Goal: Transaction & Acquisition: Purchase product/service

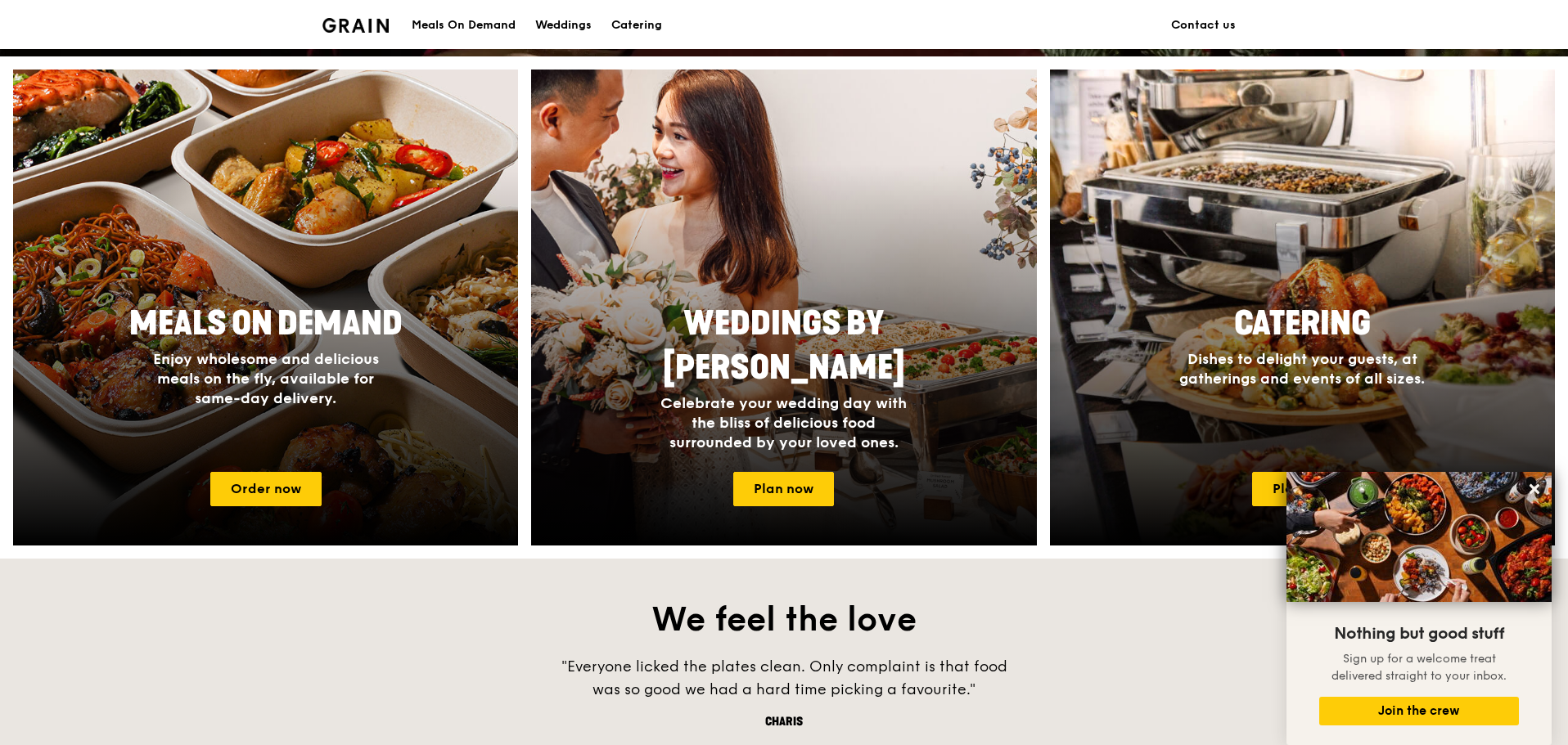
scroll to position [599, 0]
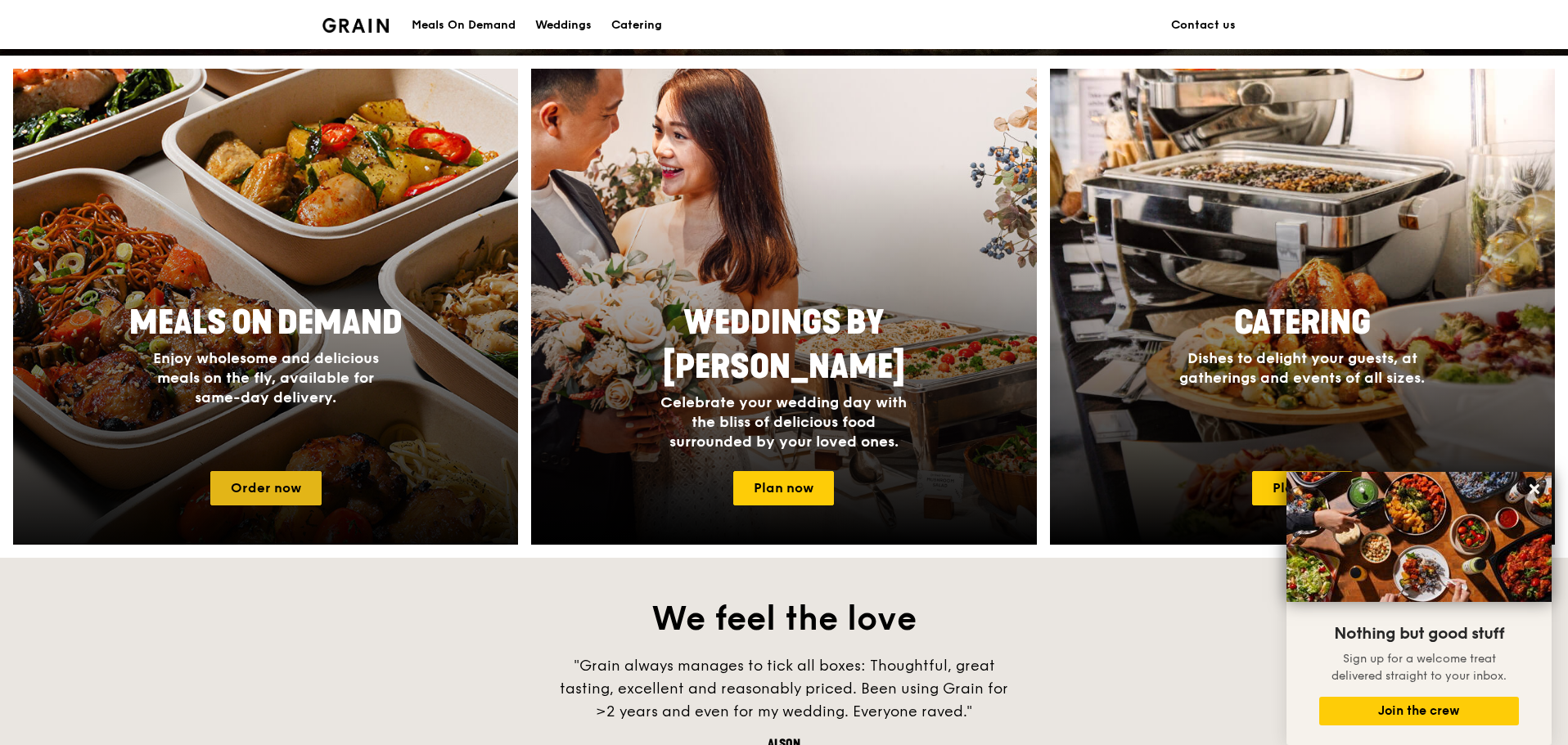
click at [266, 492] on link "Order now" at bounding box center [266, 488] width 111 height 35
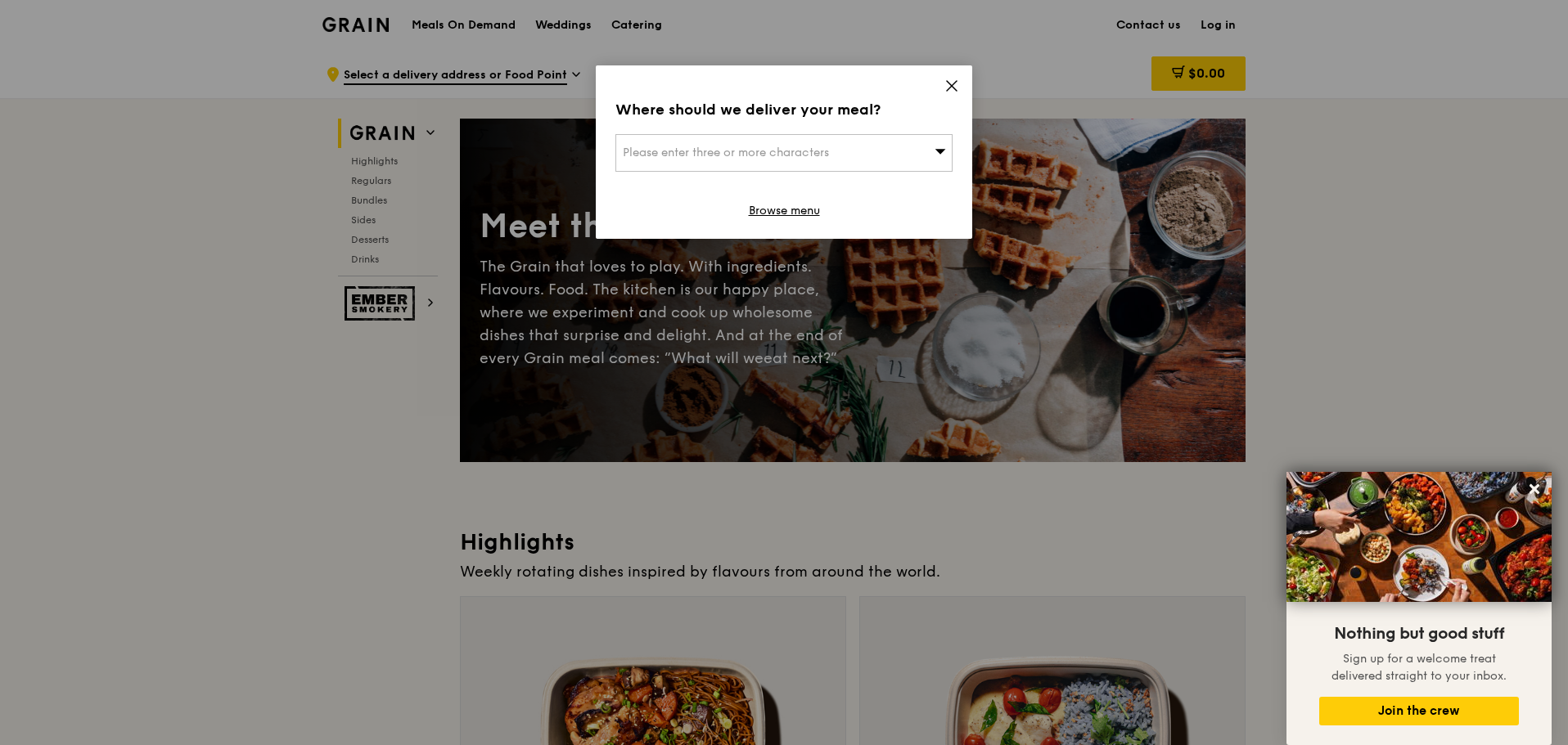
click at [950, 84] on icon at bounding box center [951, 86] width 10 height 10
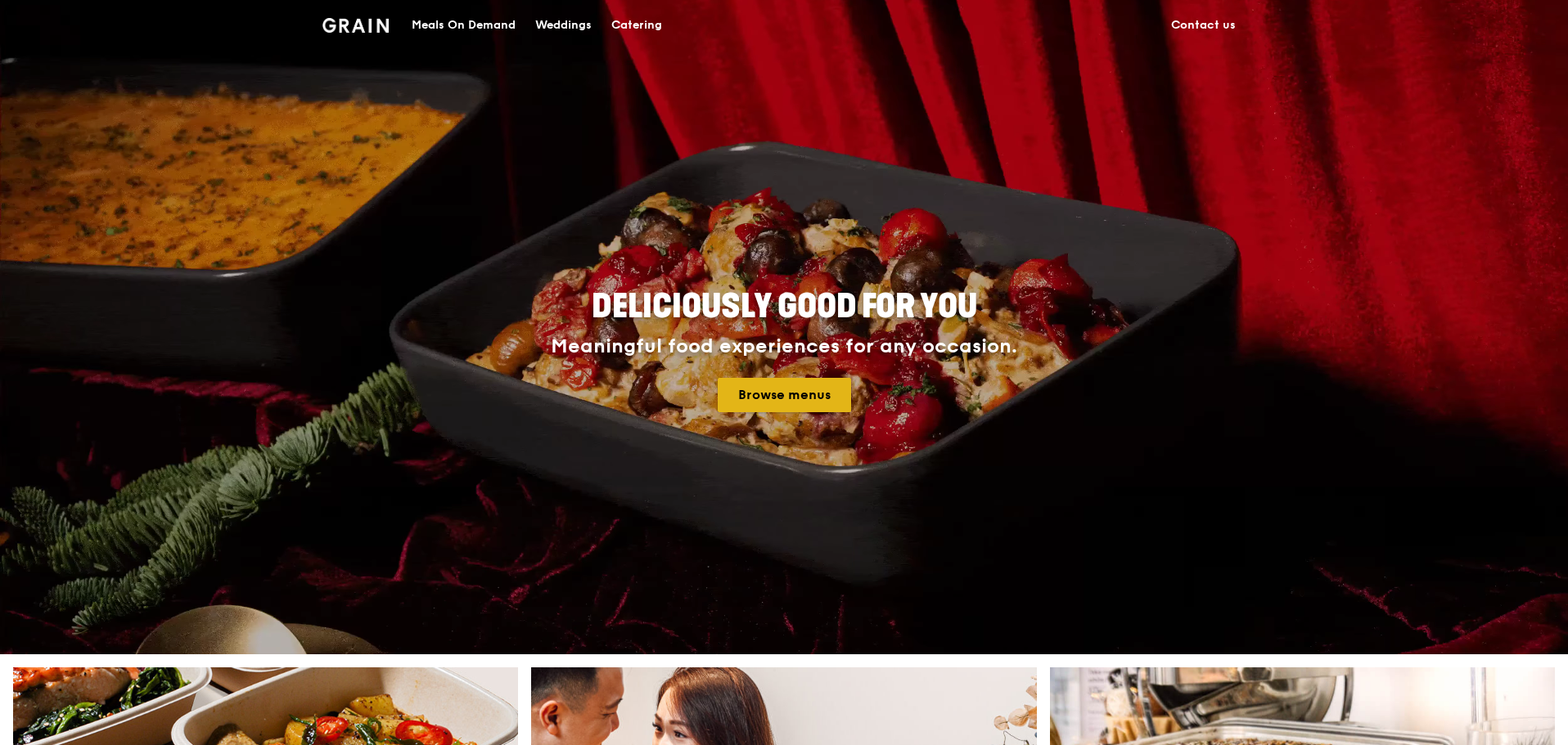
click at [756, 383] on link "Browse menus" at bounding box center [784, 395] width 133 height 35
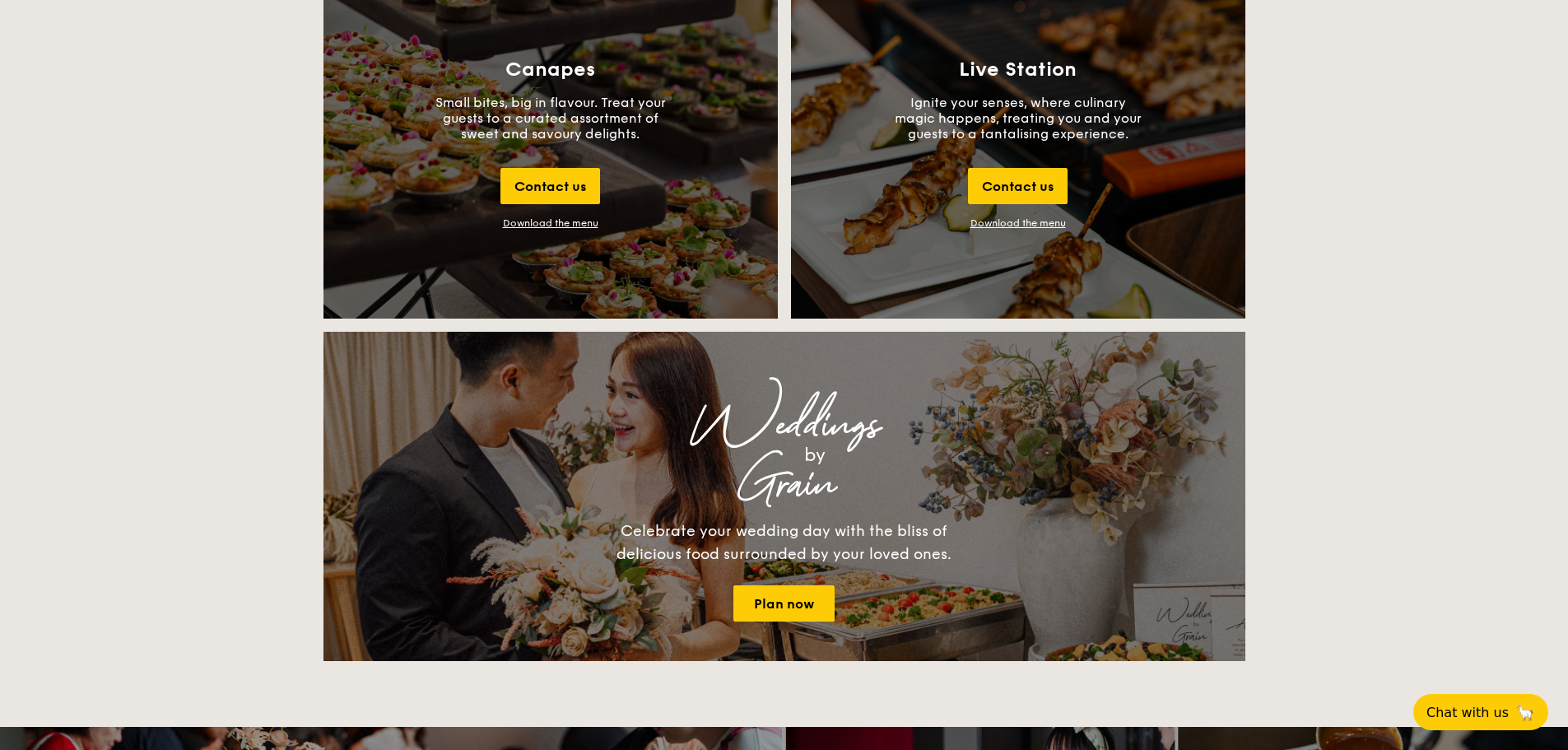
scroll to position [1894, 0]
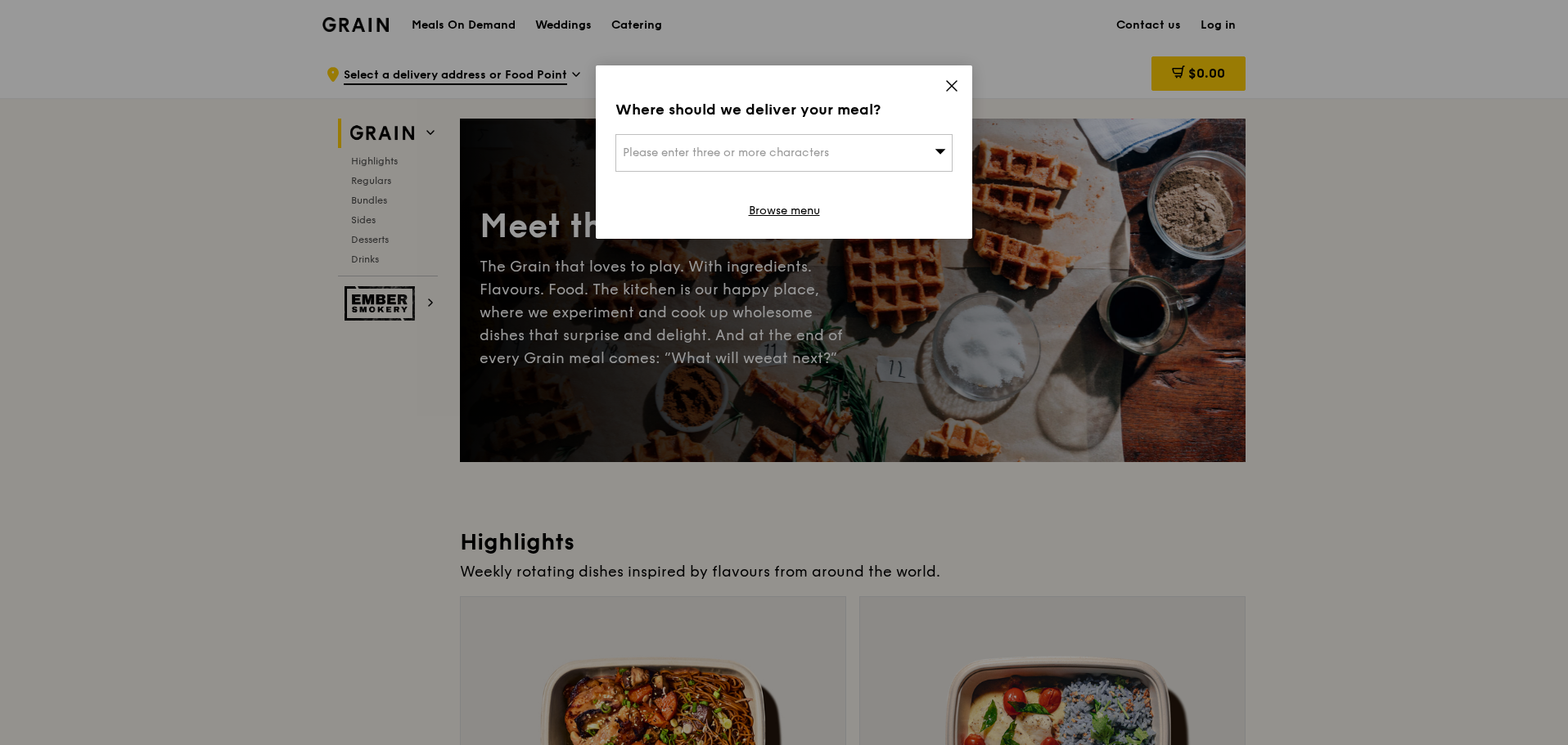
click at [949, 85] on icon at bounding box center [951, 86] width 10 height 10
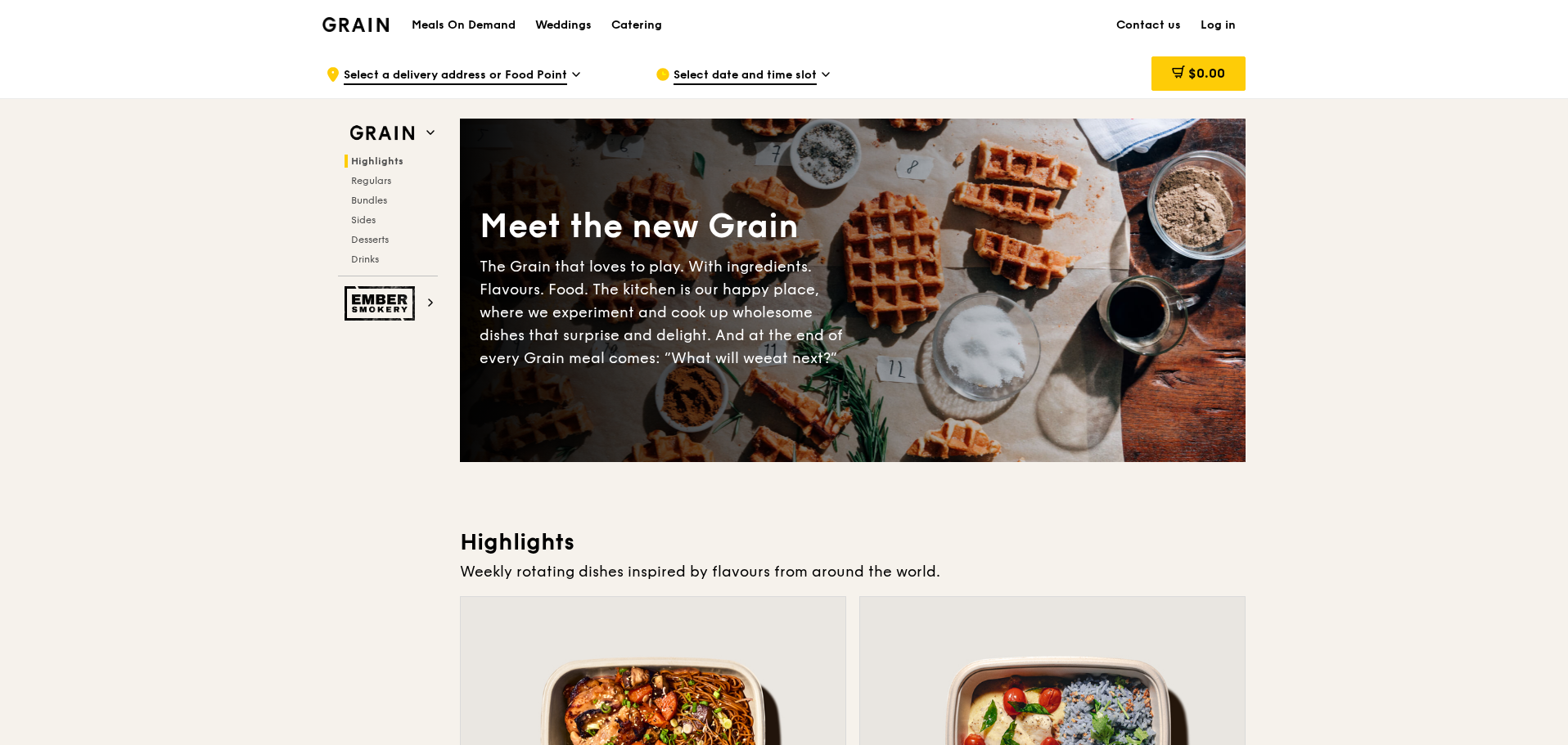
click at [502, 68] on span "Select a delivery address or Food Point" at bounding box center [455, 77] width 223 height 18
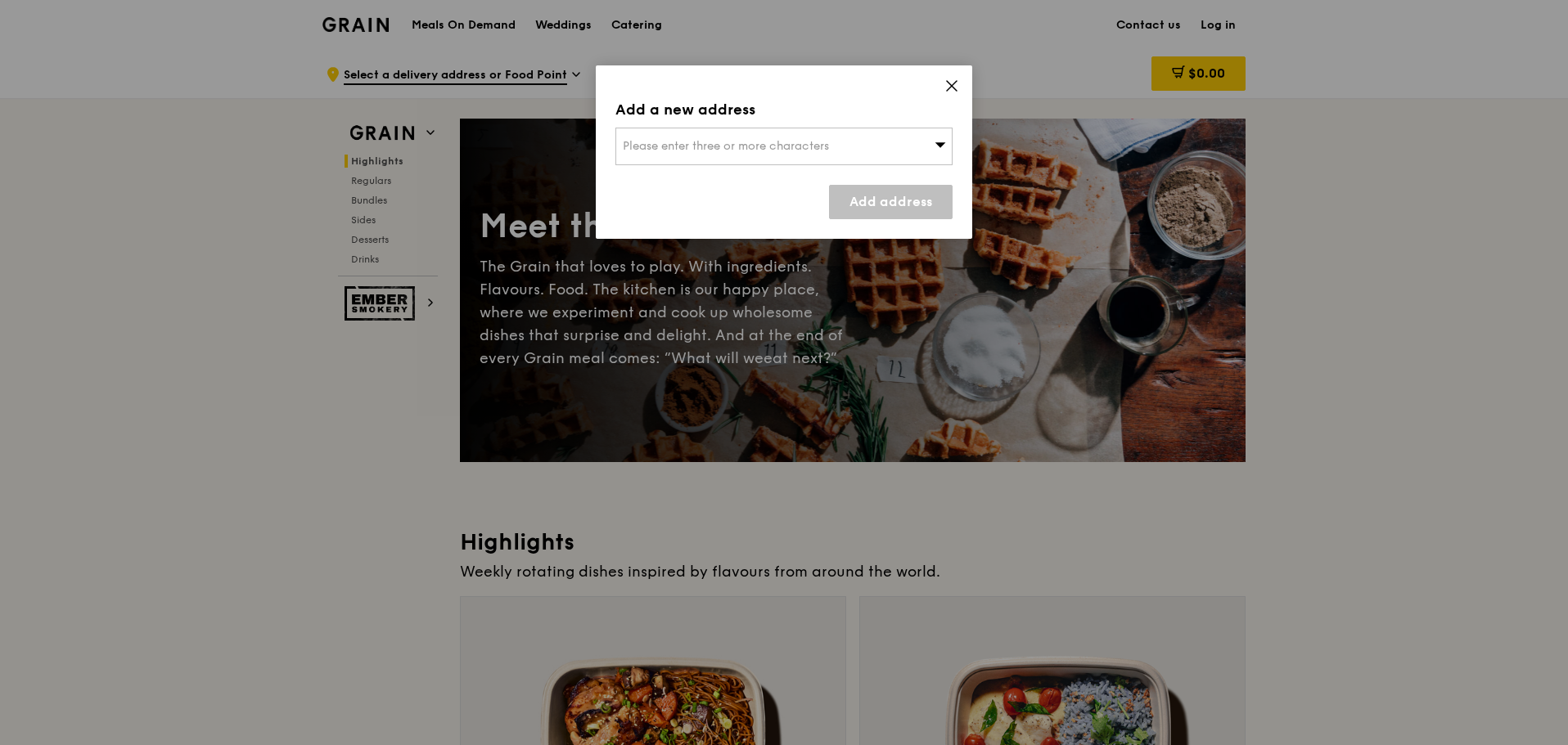
click at [687, 138] on div "Please enter three or more characters" at bounding box center [784, 146] width 337 height 37
click at [703, 176] on li "Please enter 3 or more characters" at bounding box center [784, 179] width 335 height 29
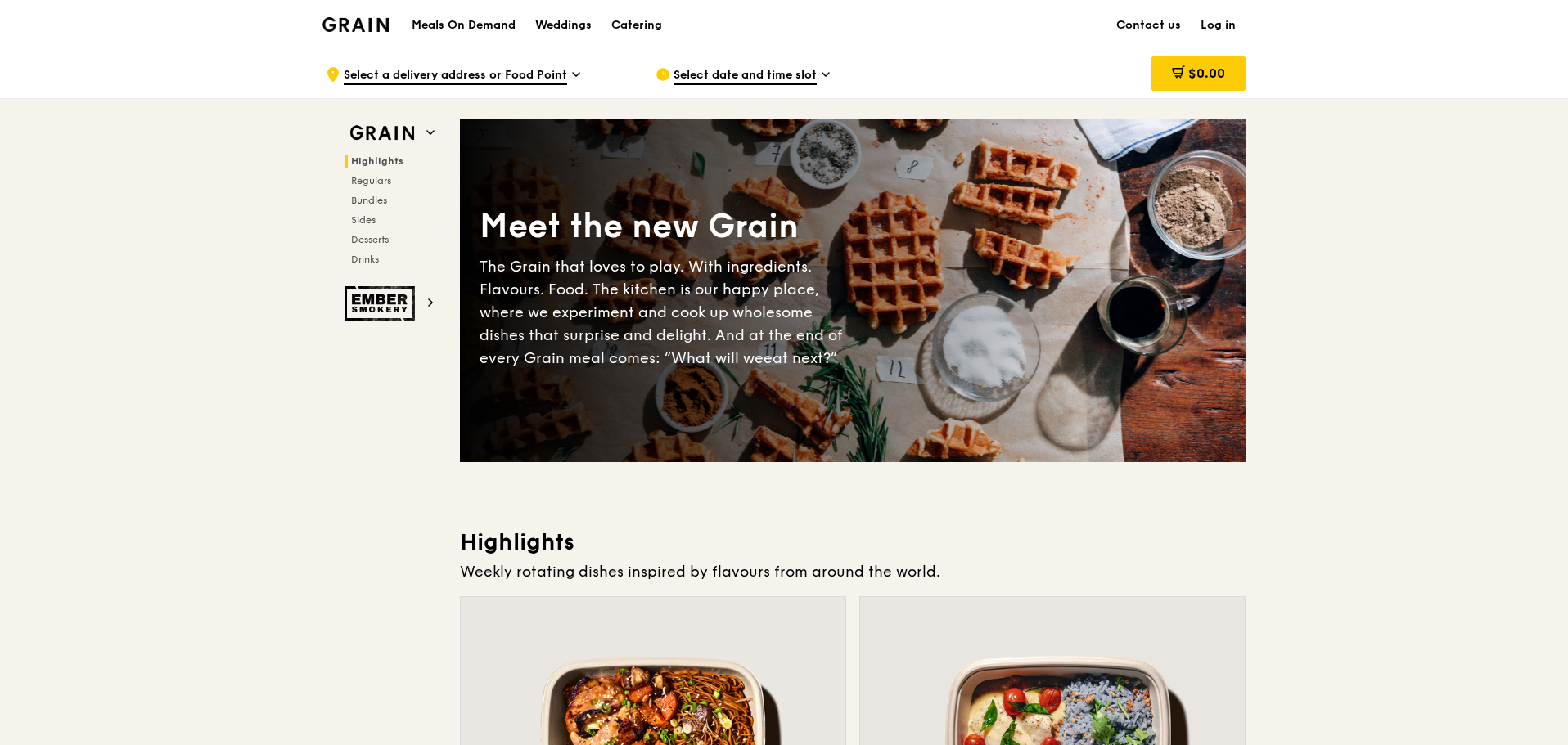
click at [688, 81] on span "Select date and time slot" at bounding box center [744, 77] width 143 height 18
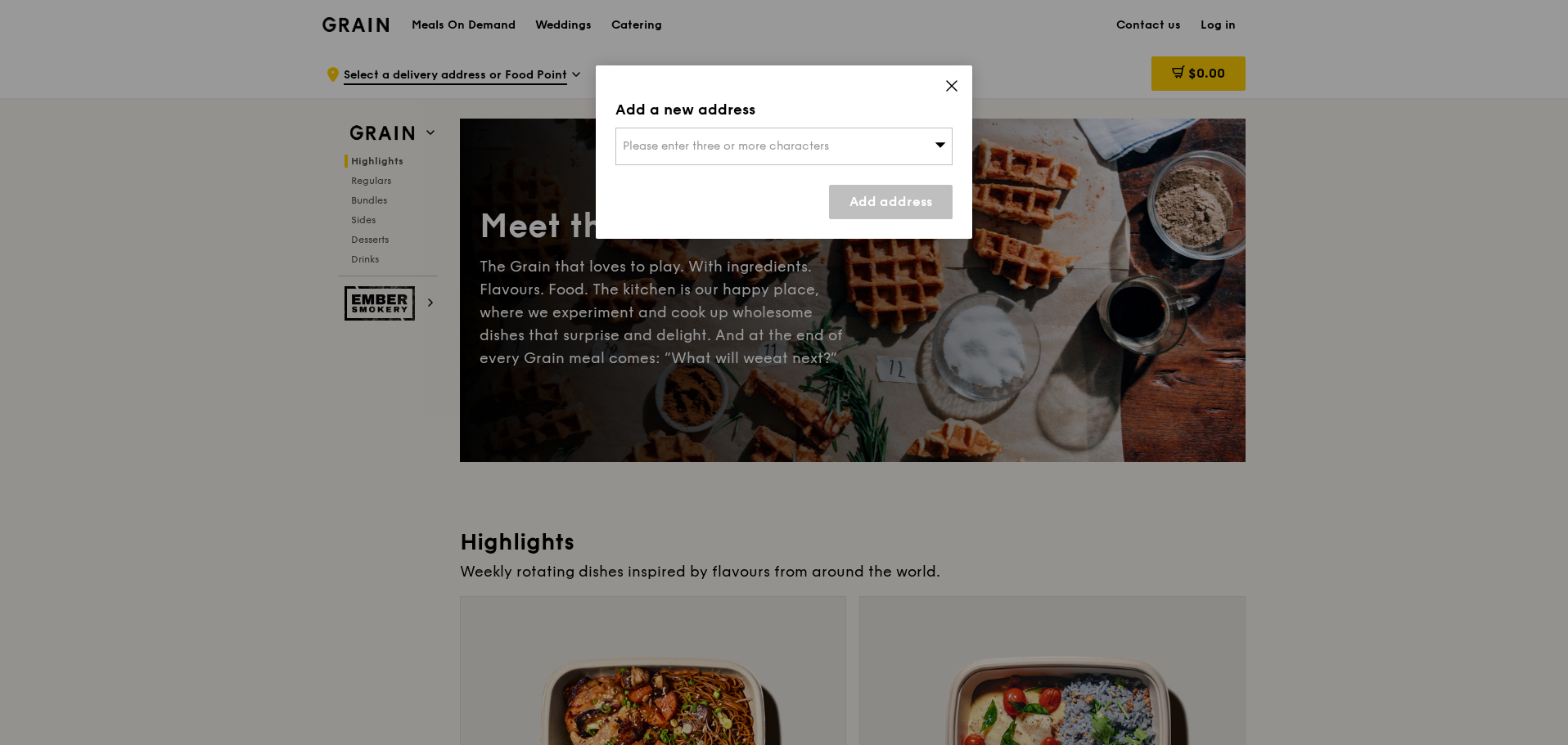
click at [784, 138] on div "Please enter three or more characters" at bounding box center [784, 146] width 337 height 37
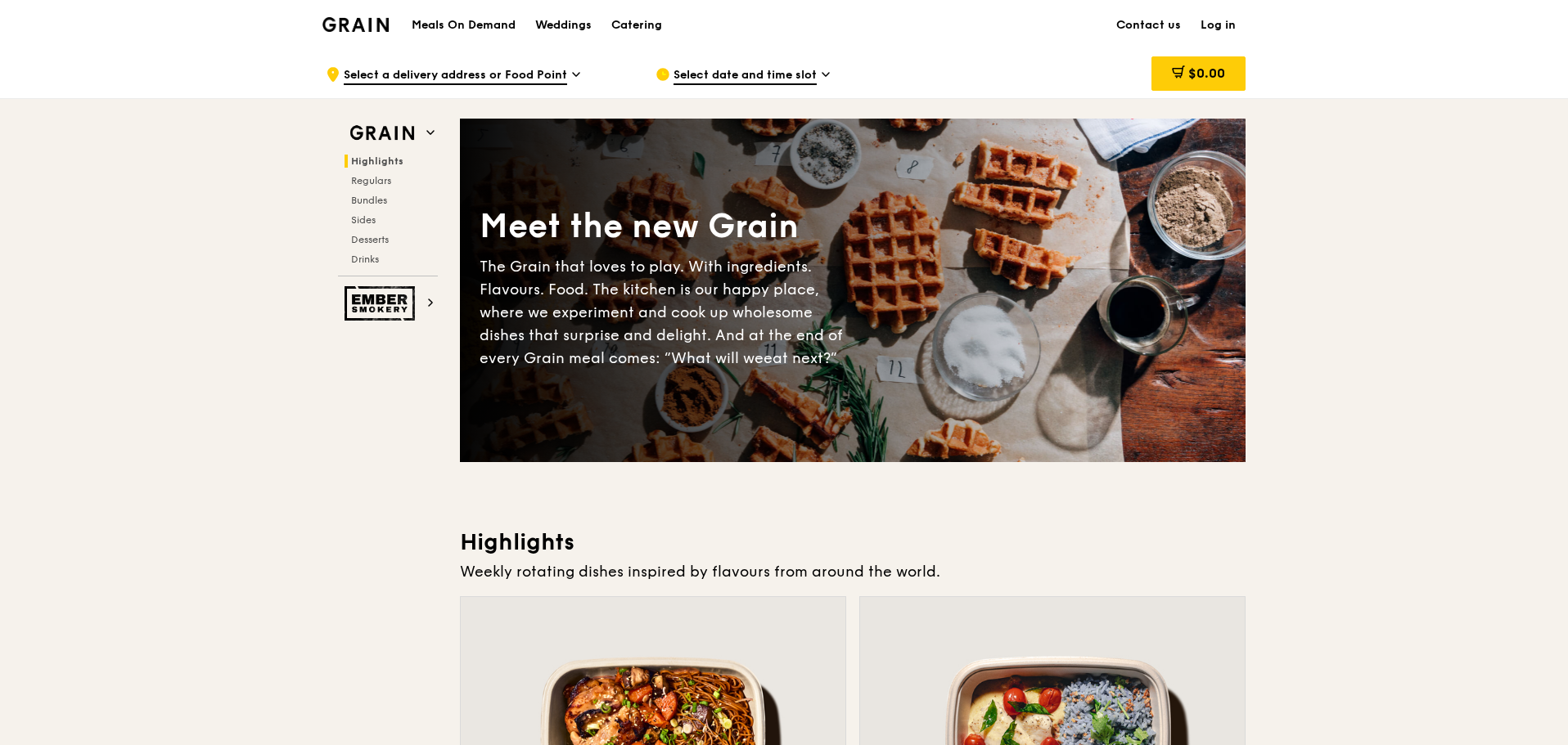
click at [562, 70] on span "Select a delivery address or Food Point" at bounding box center [455, 77] width 223 height 18
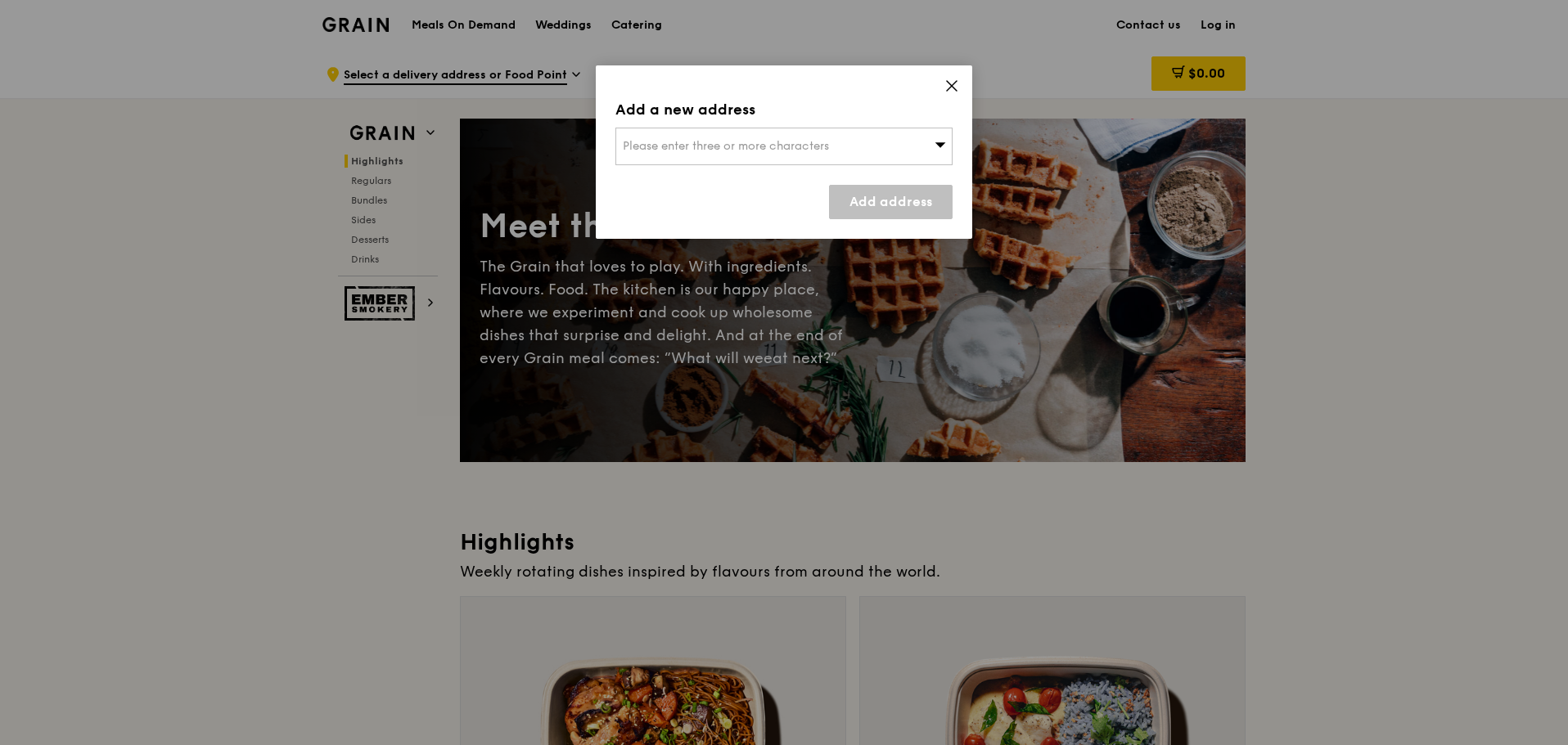
click at [694, 142] on span "Please enter three or more characters" at bounding box center [726, 146] width 206 height 14
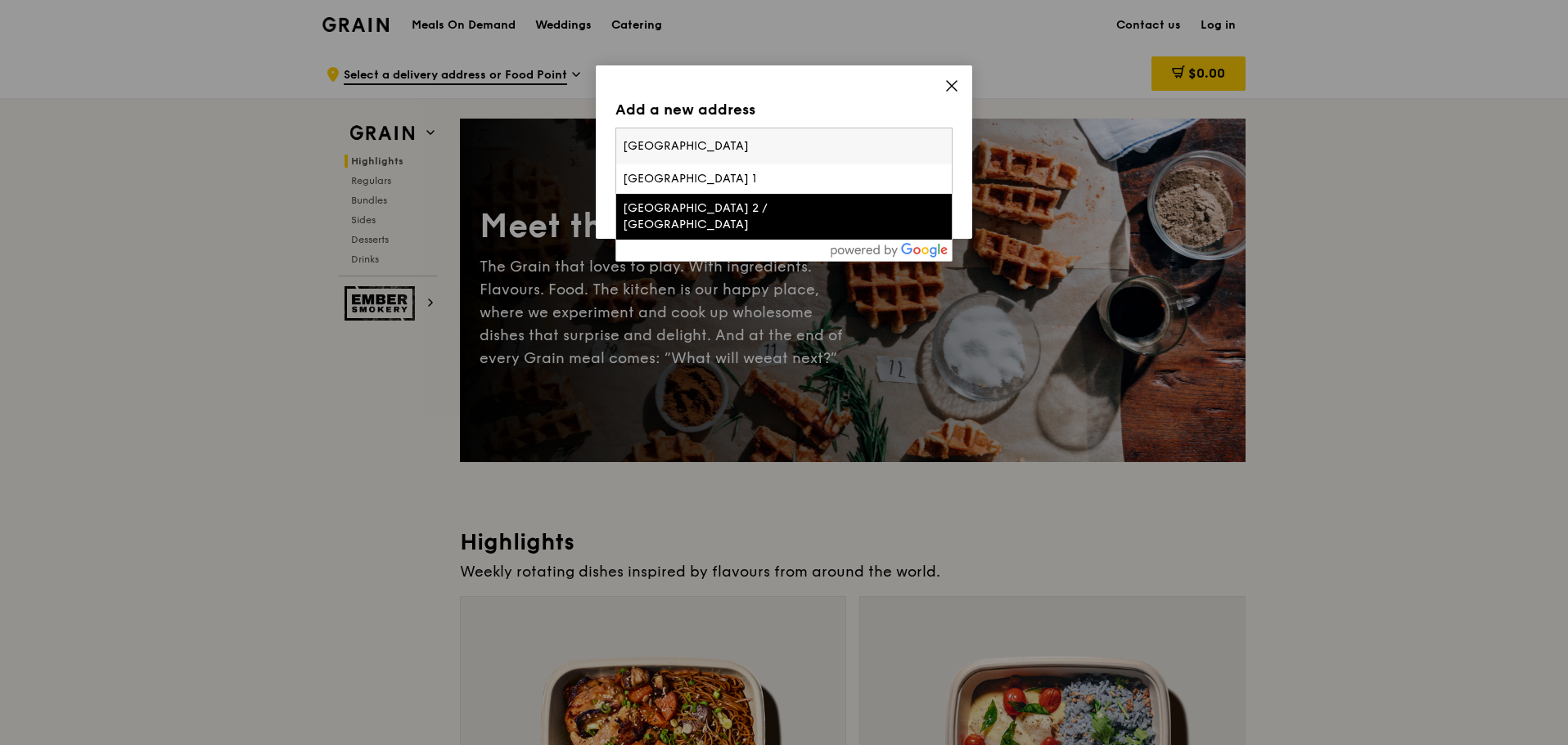
type input "[GEOGRAPHIC_DATA]"
click at [705, 218] on div "[GEOGRAPHIC_DATA] 2 / [GEOGRAPHIC_DATA]" at bounding box center [744, 217] width 242 height 33
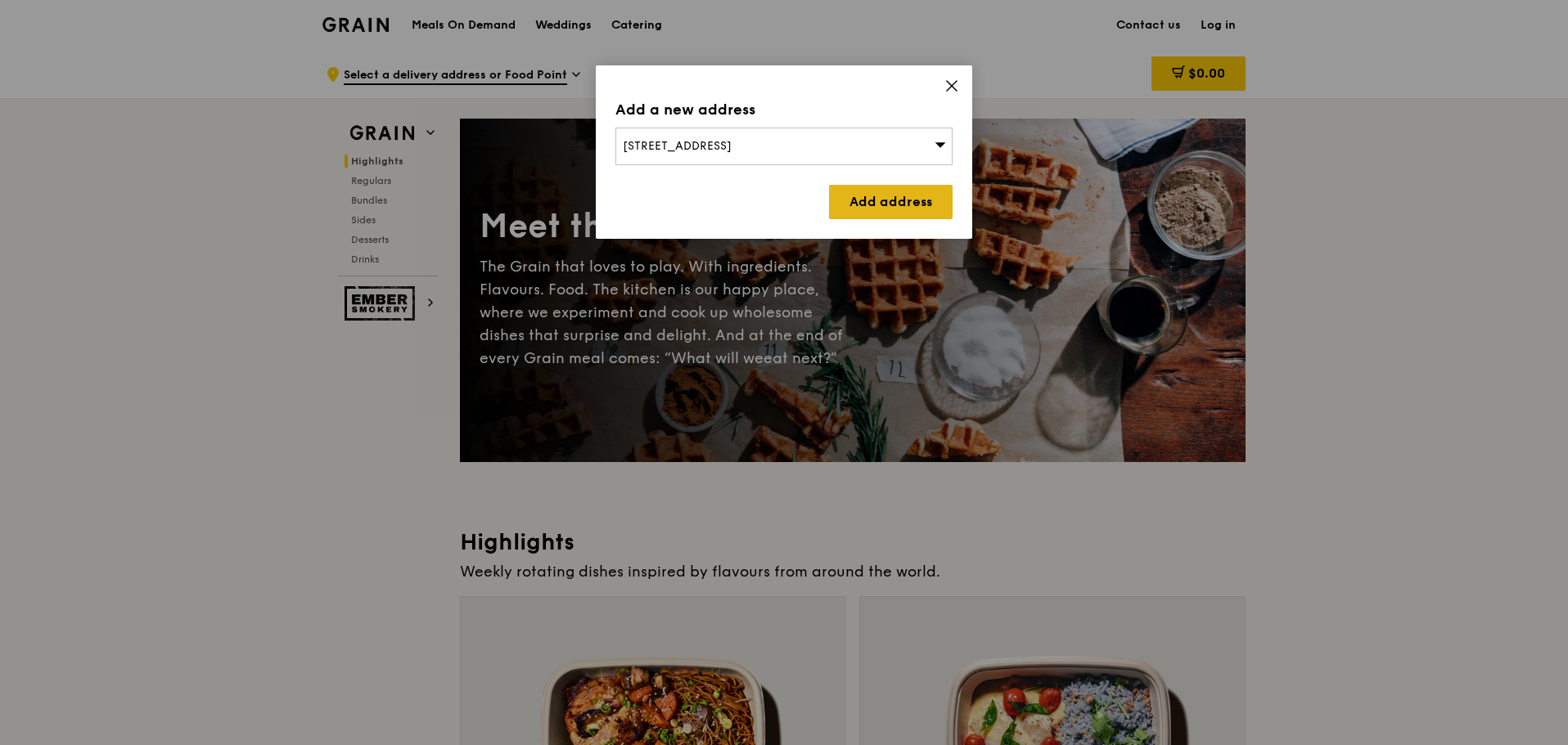
click at [894, 197] on link "Add address" at bounding box center [891, 202] width 124 height 35
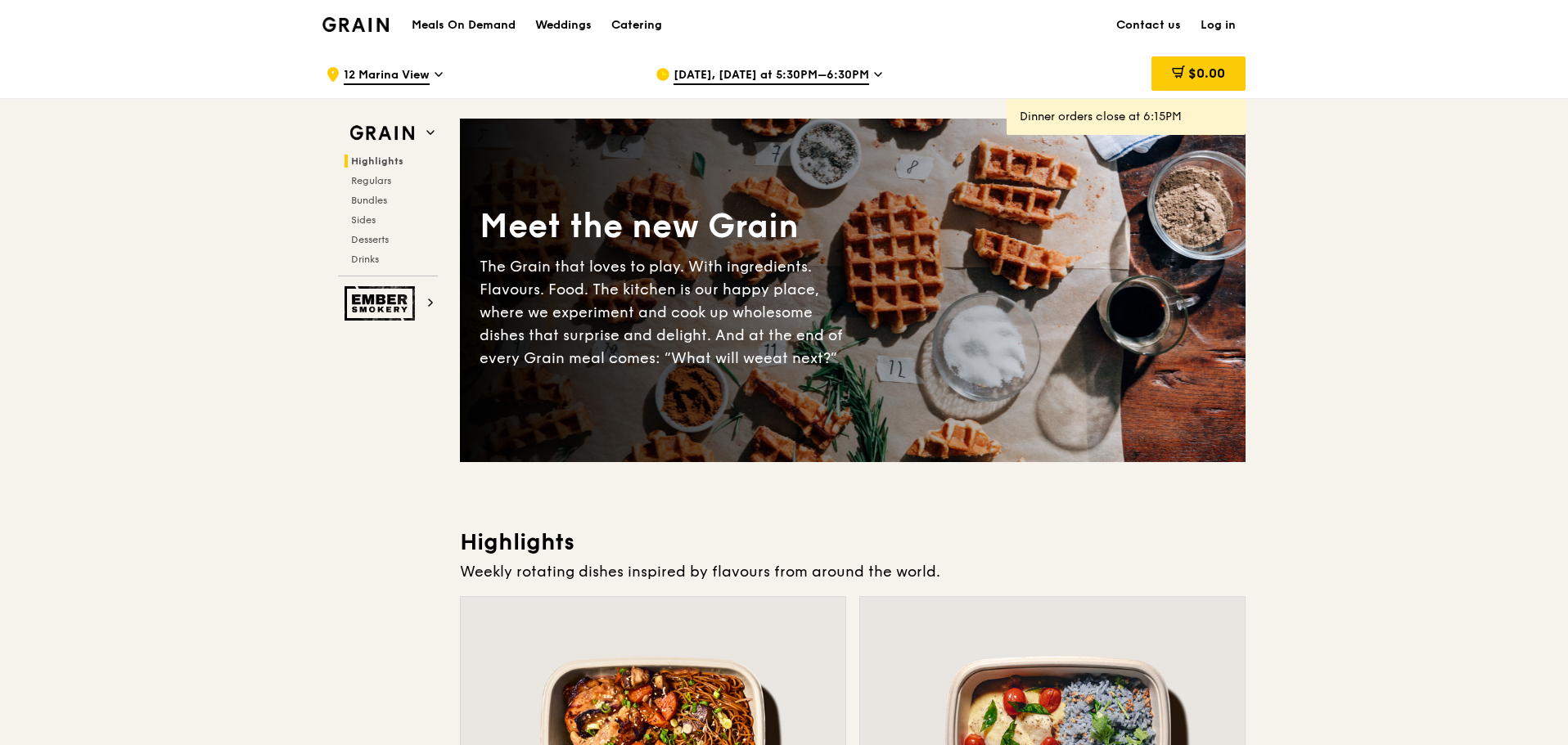
click at [781, 79] on span "[DATE], [DATE] at 5:30PM–6:30PM" at bounding box center [771, 77] width 196 height 18
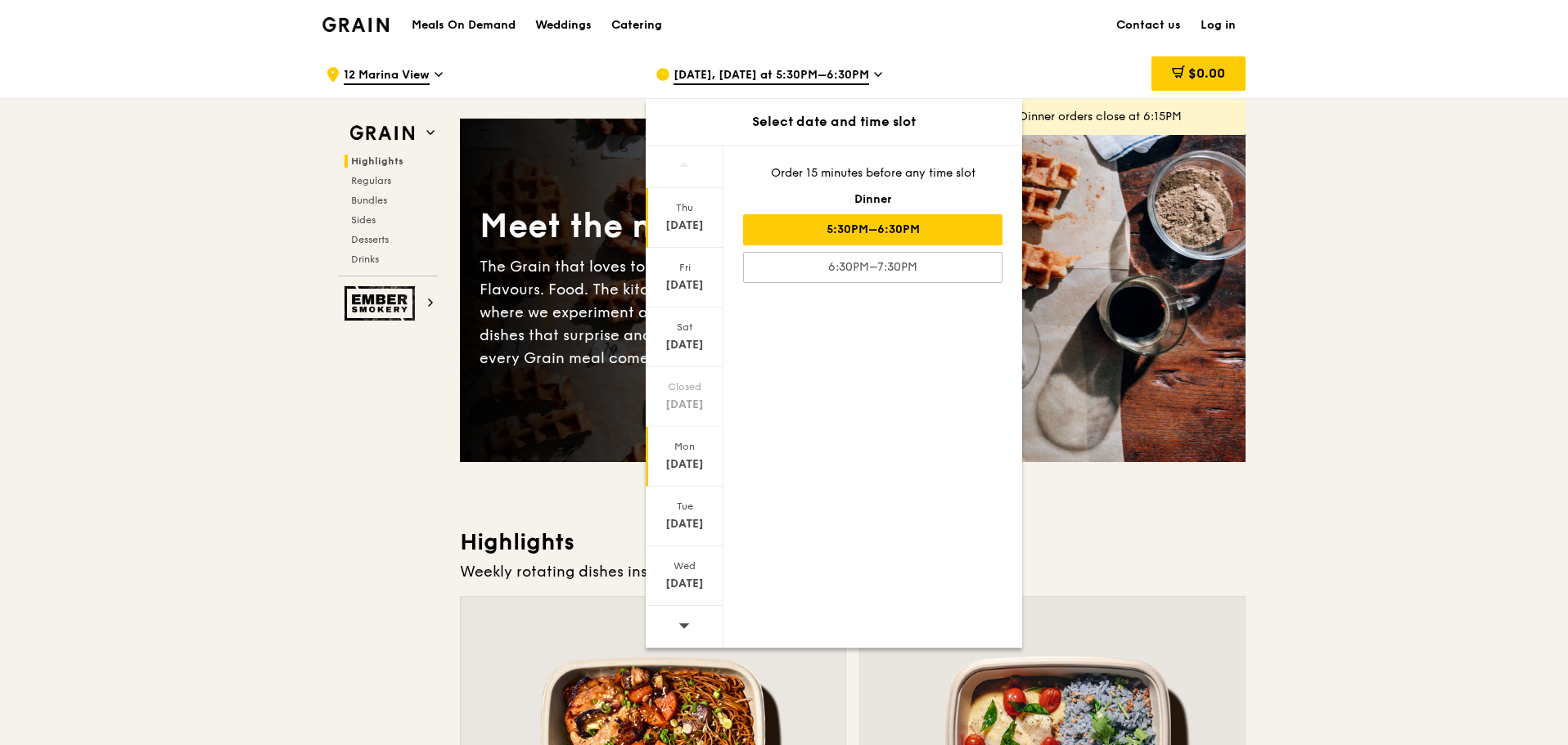
click at [695, 463] on div "[DATE]" at bounding box center [685, 464] width 73 height 16
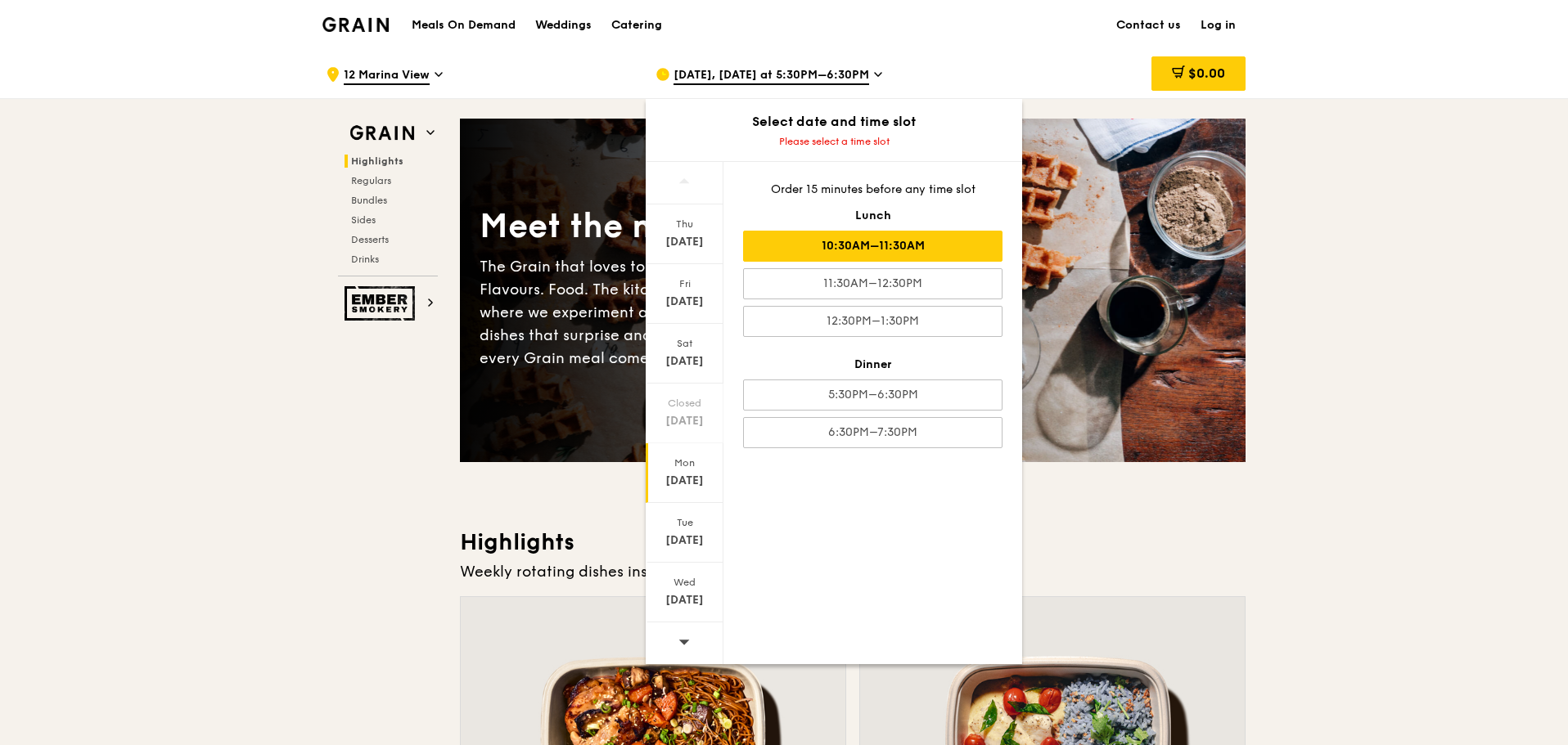
click at [868, 258] on div "10:30AM–11:30AM" at bounding box center [873, 246] width 260 height 31
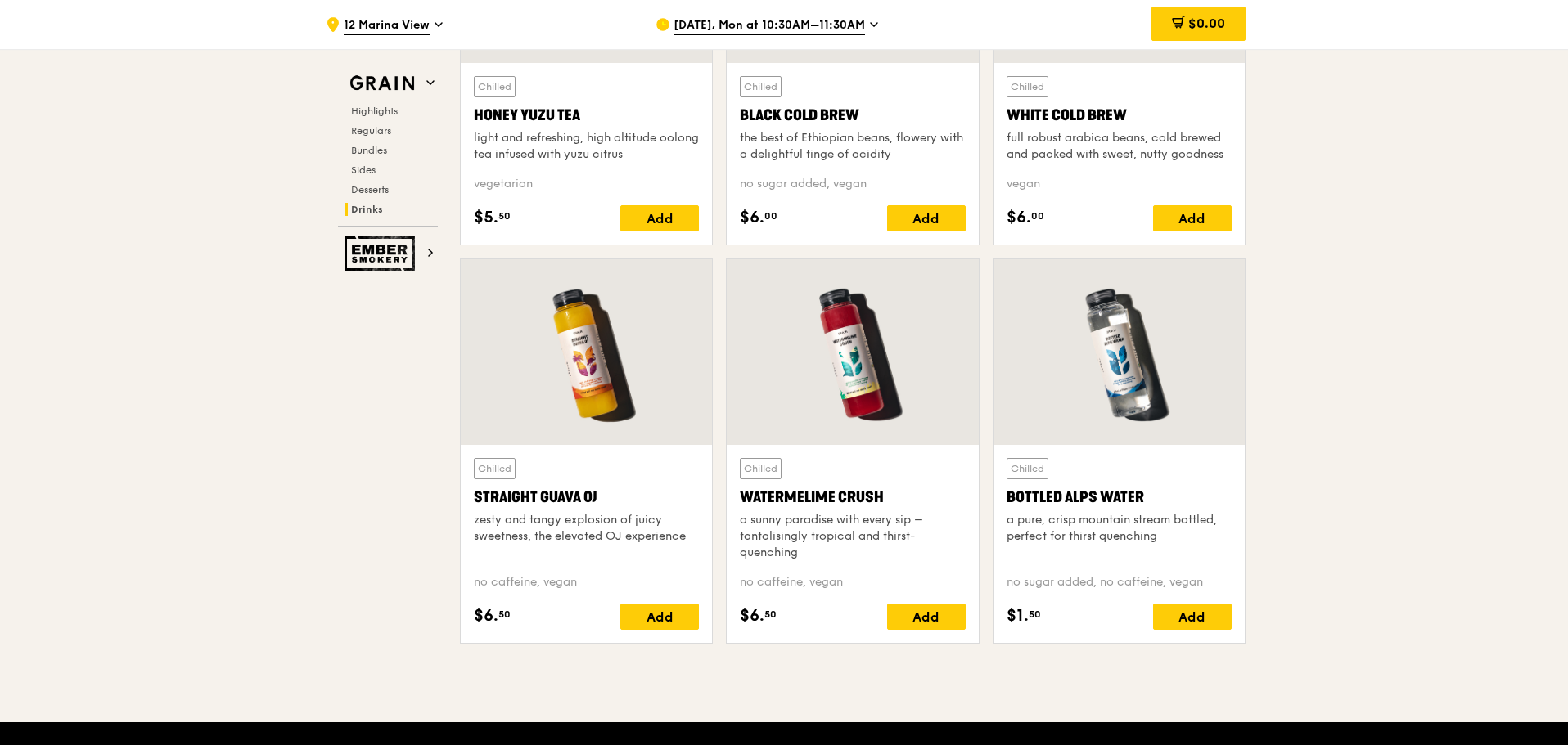
scroll to position [6219, 0]
